Goal: Task Accomplishment & Management: Manage account settings

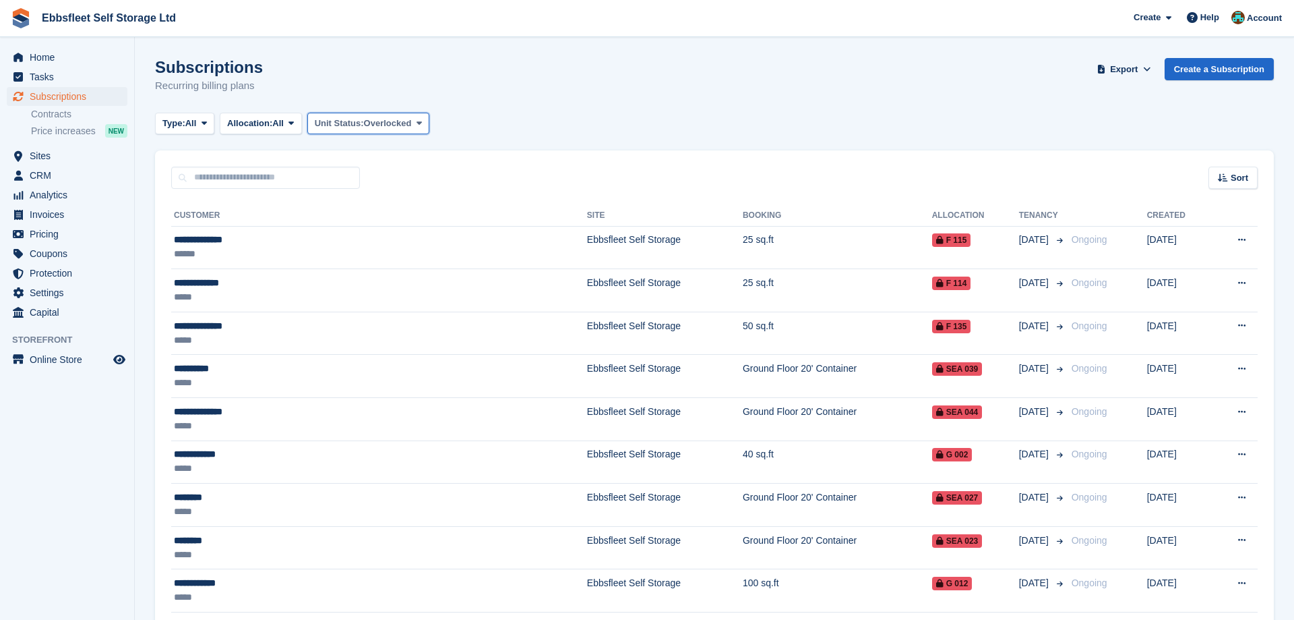
click at [430, 120] on button "Unit Status: Overlocked" at bounding box center [368, 124] width 123 height 22
click at [401, 152] on link "All" at bounding box center [371, 155] width 117 height 24
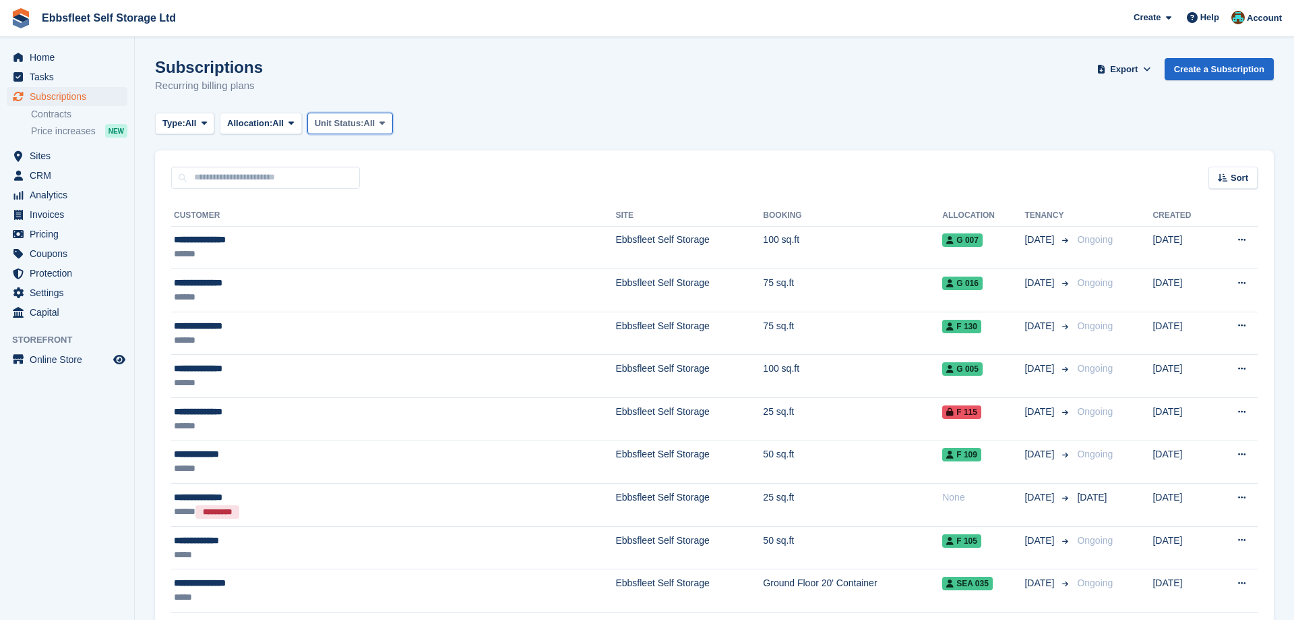
click at [385, 121] on span at bounding box center [382, 123] width 11 height 11
click at [369, 207] on link "Overlocked" at bounding box center [371, 203] width 117 height 24
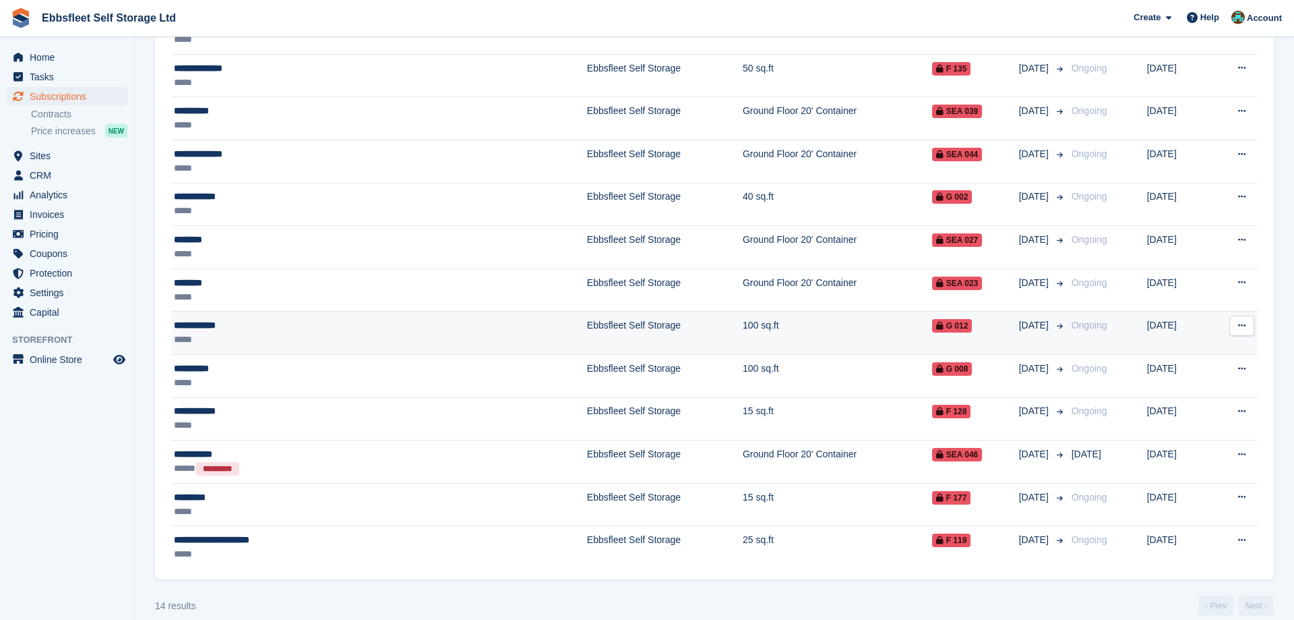
scroll to position [274, 0]
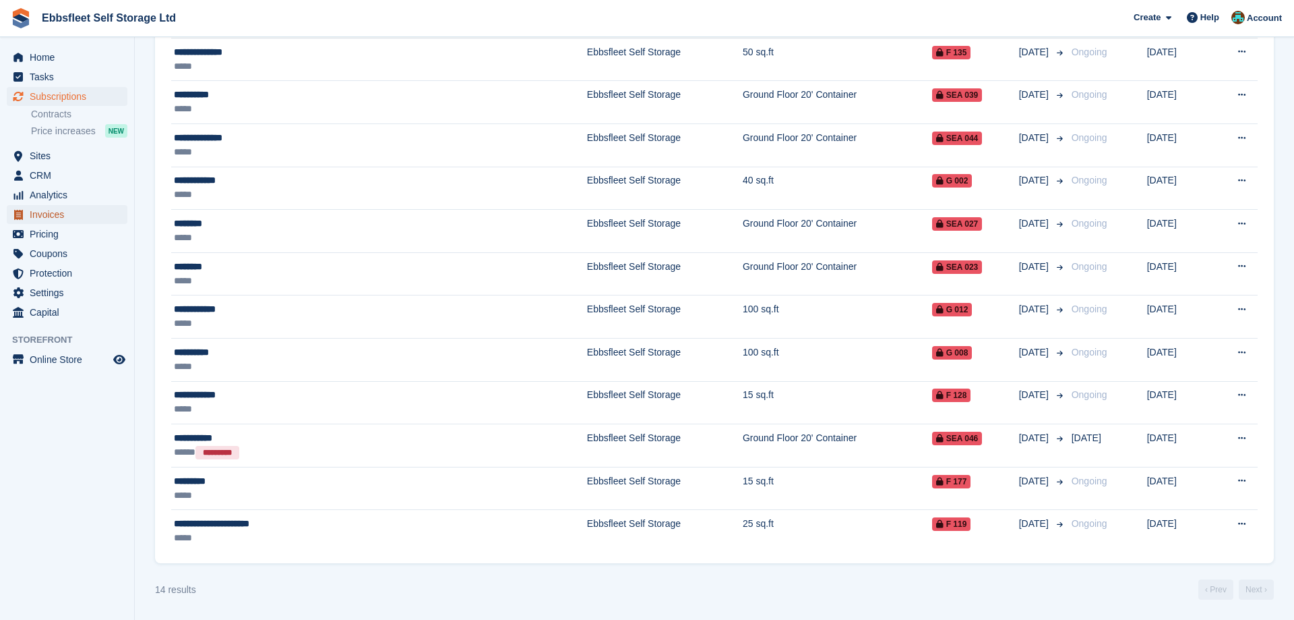
click at [53, 218] on span "Invoices" at bounding box center [70, 214] width 81 height 19
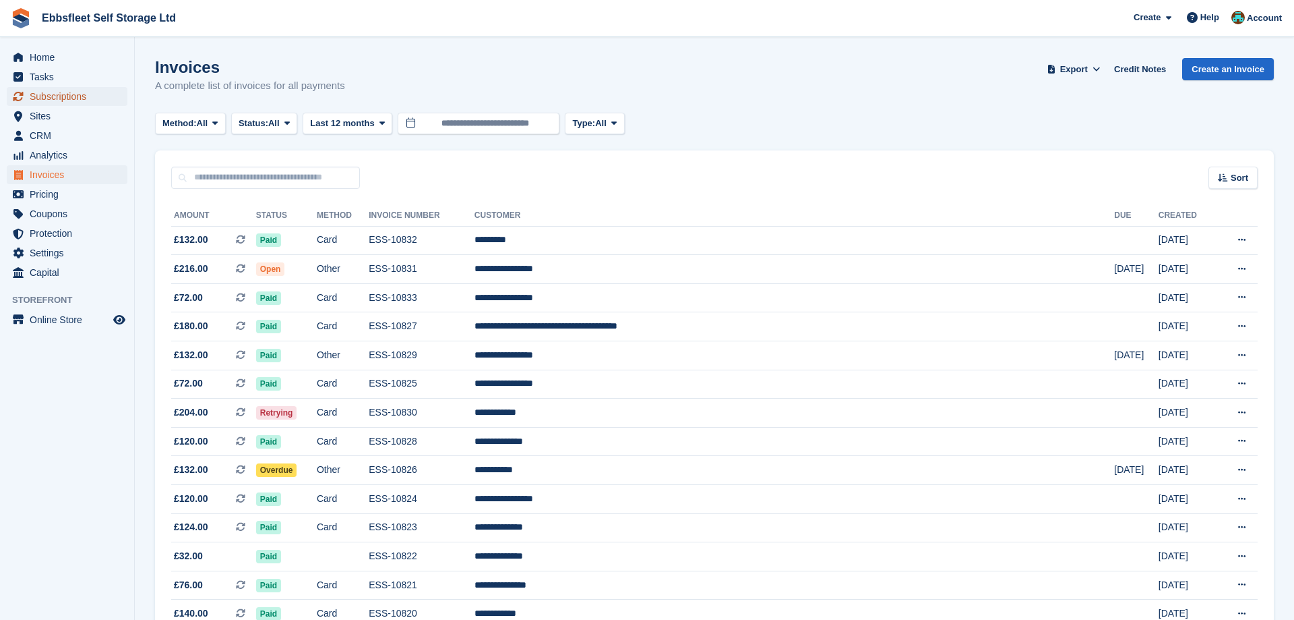
click at [72, 101] on span "Subscriptions" at bounding box center [70, 96] width 81 height 19
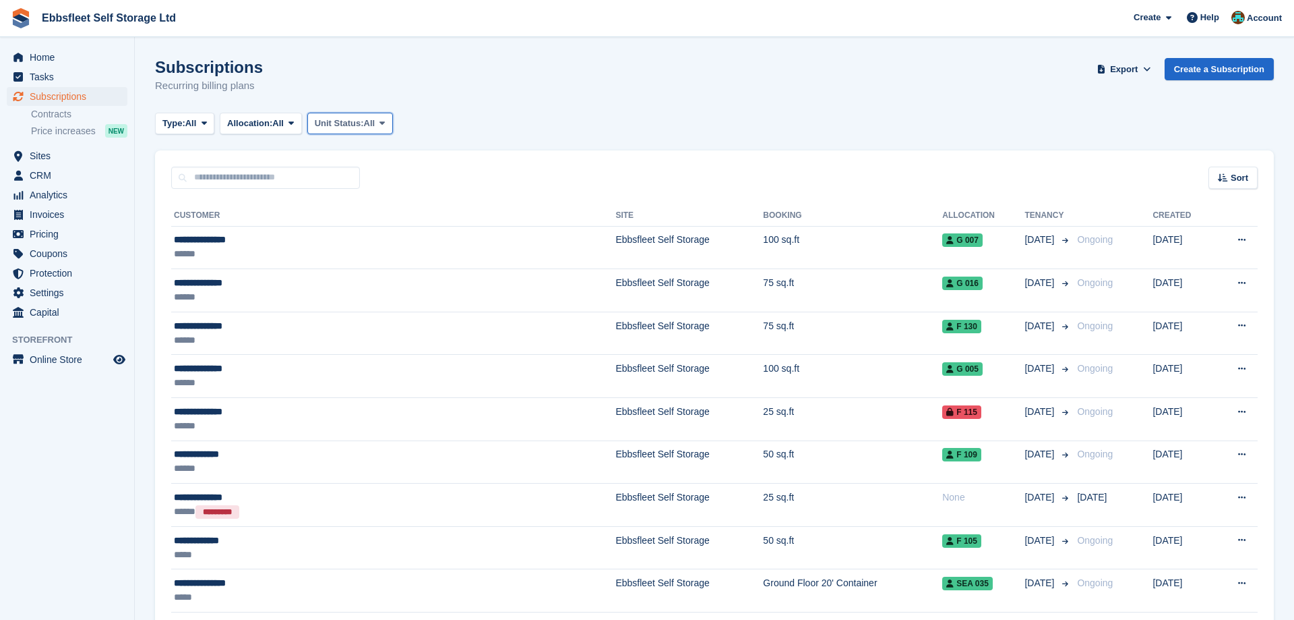
click at [385, 123] on icon at bounding box center [382, 123] width 5 height 9
click at [365, 209] on link "Overlocked" at bounding box center [371, 203] width 117 height 24
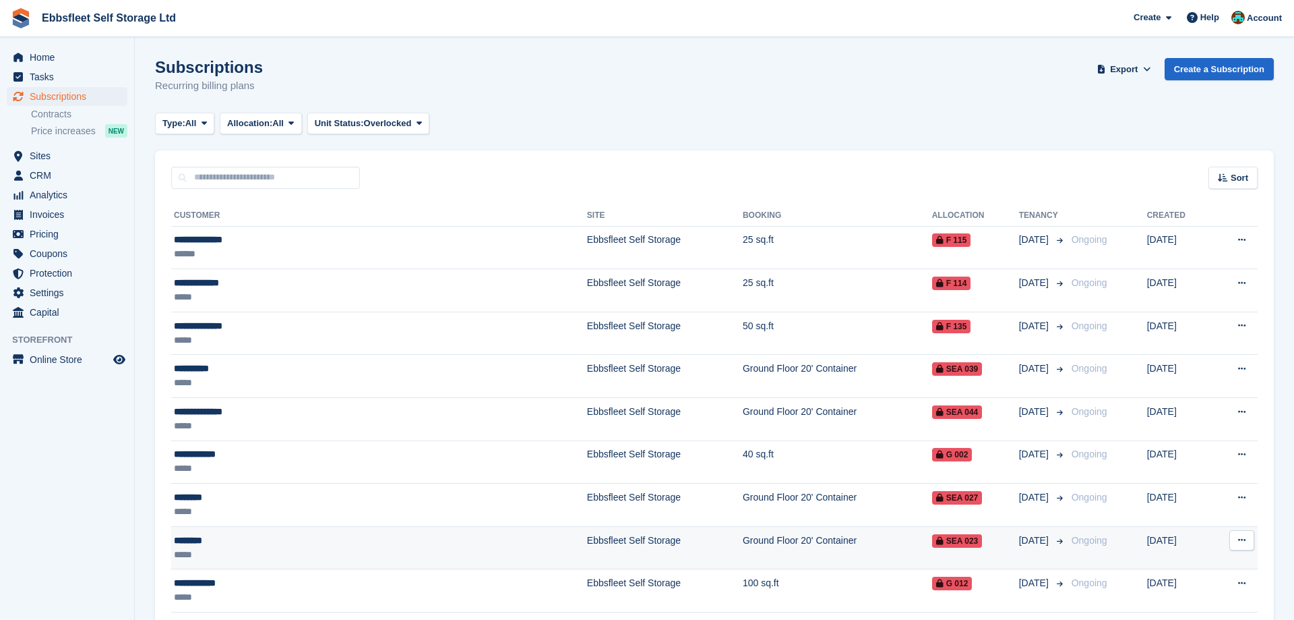
scroll to position [274, 0]
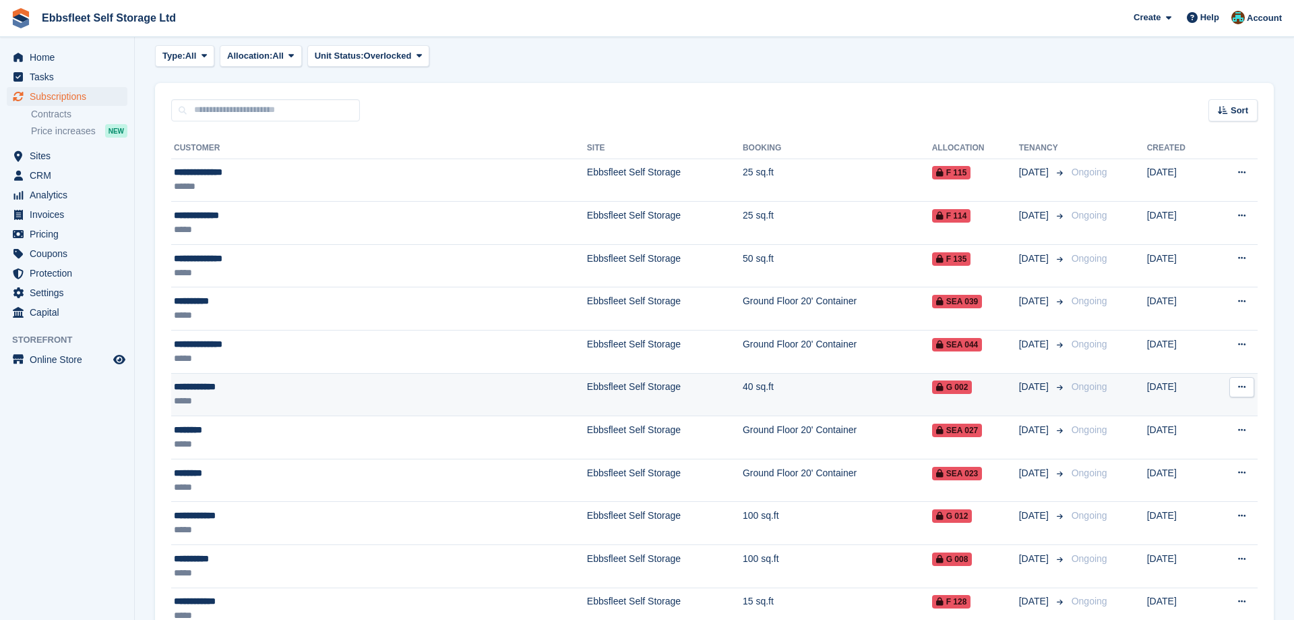
scroll to position [274, 0]
